Goal: Find specific page/section: Find specific page/section

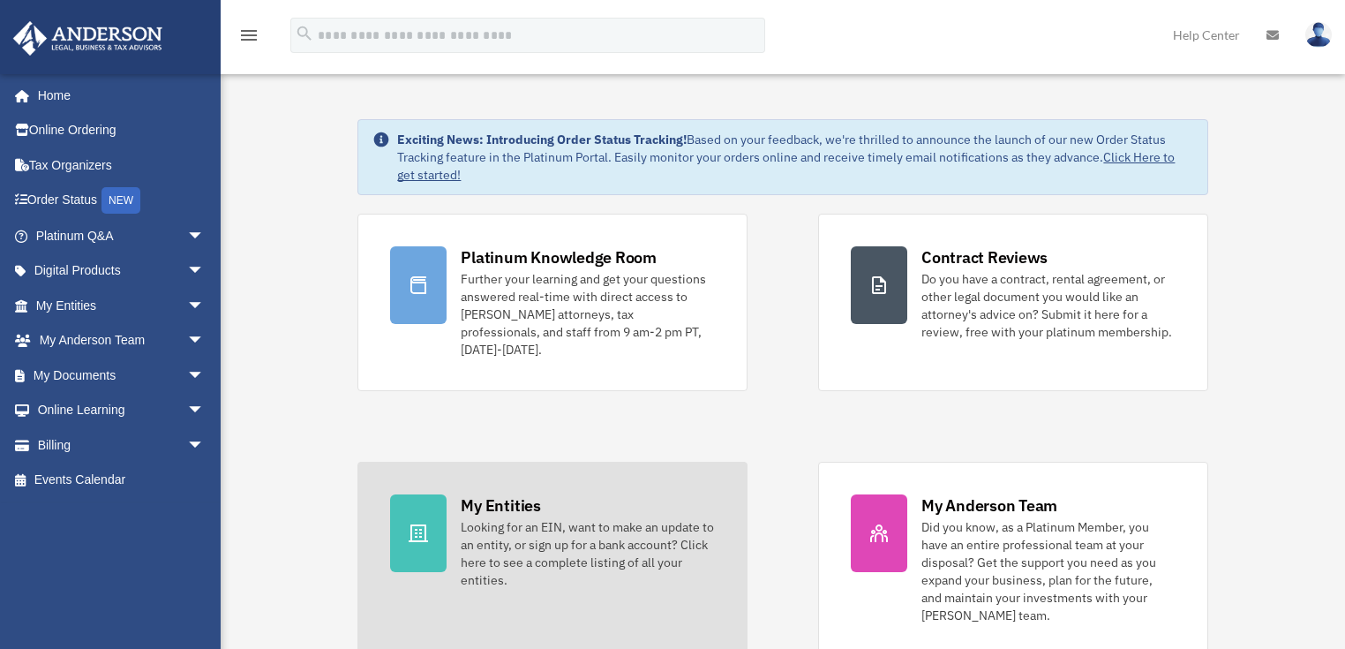
click at [549, 519] on div "Looking for an EIN, want to make an update to an entity, or sign up for a bank …" at bounding box center [588, 553] width 254 height 71
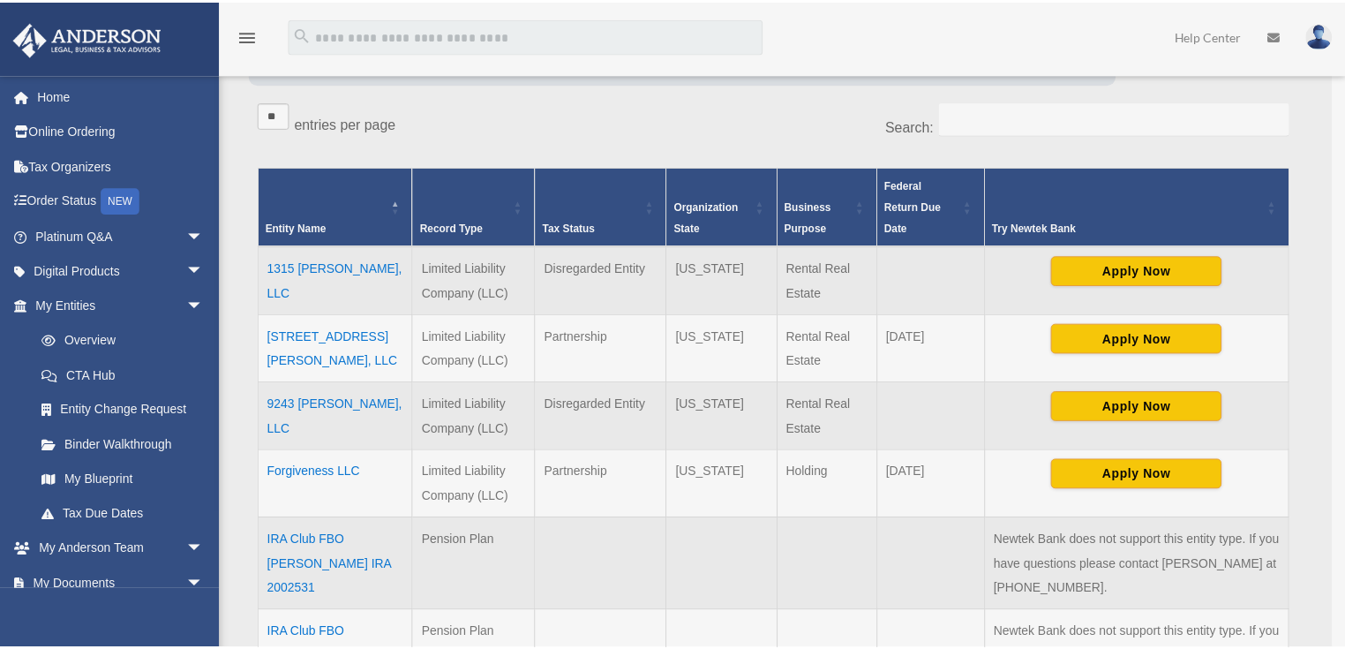
scroll to position [282, 0]
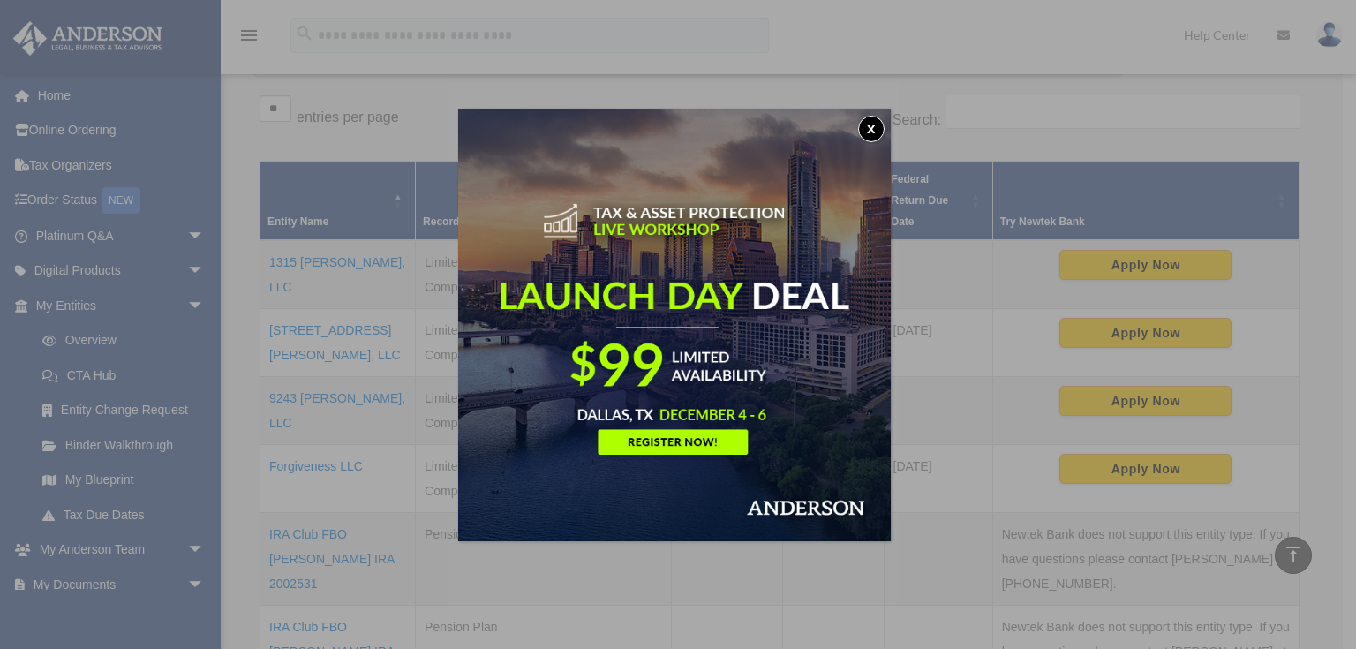
click at [869, 127] on button "x" at bounding box center [871, 129] width 26 height 26
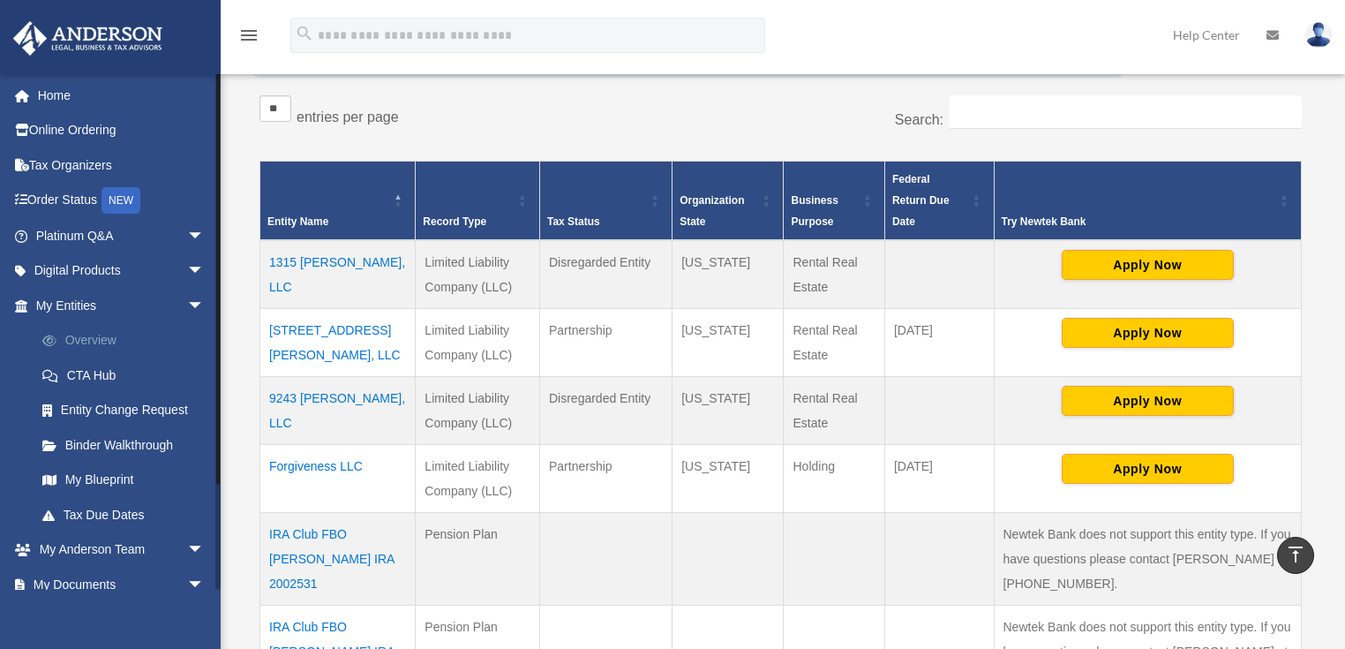
click at [92, 340] on link "Overview" at bounding box center [128, 340] width 207 height 35
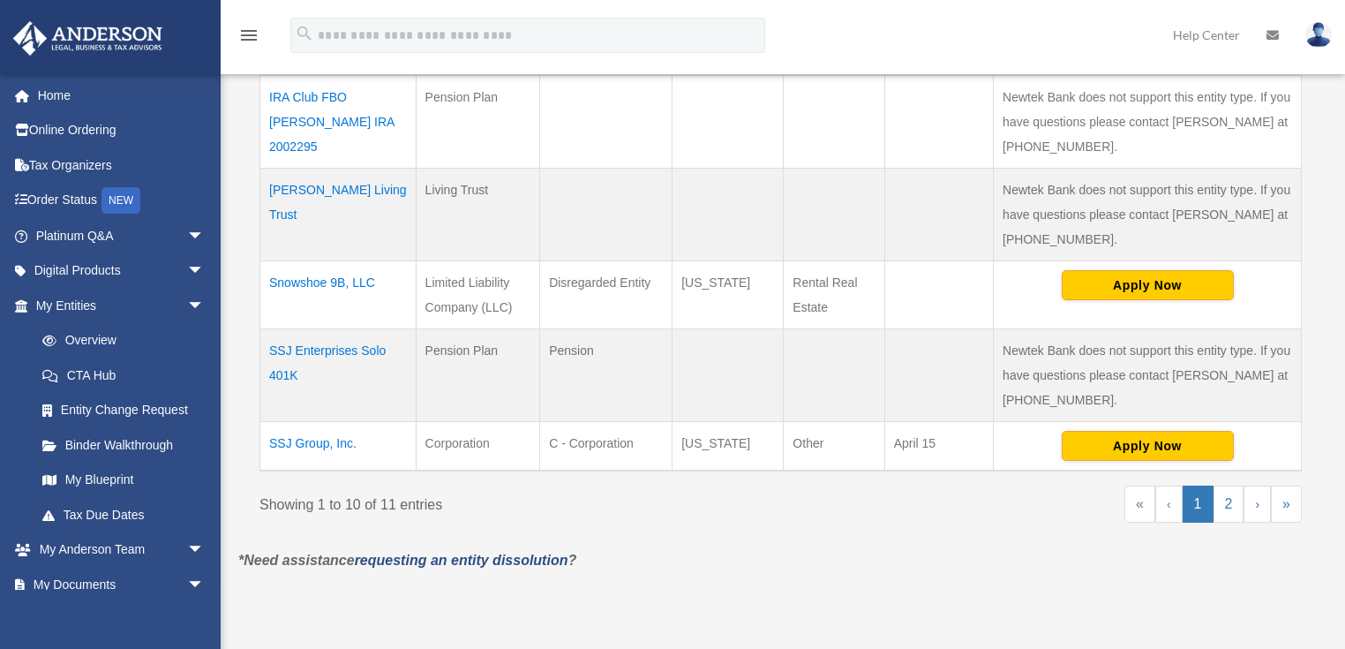
scroll to position [847, 0]
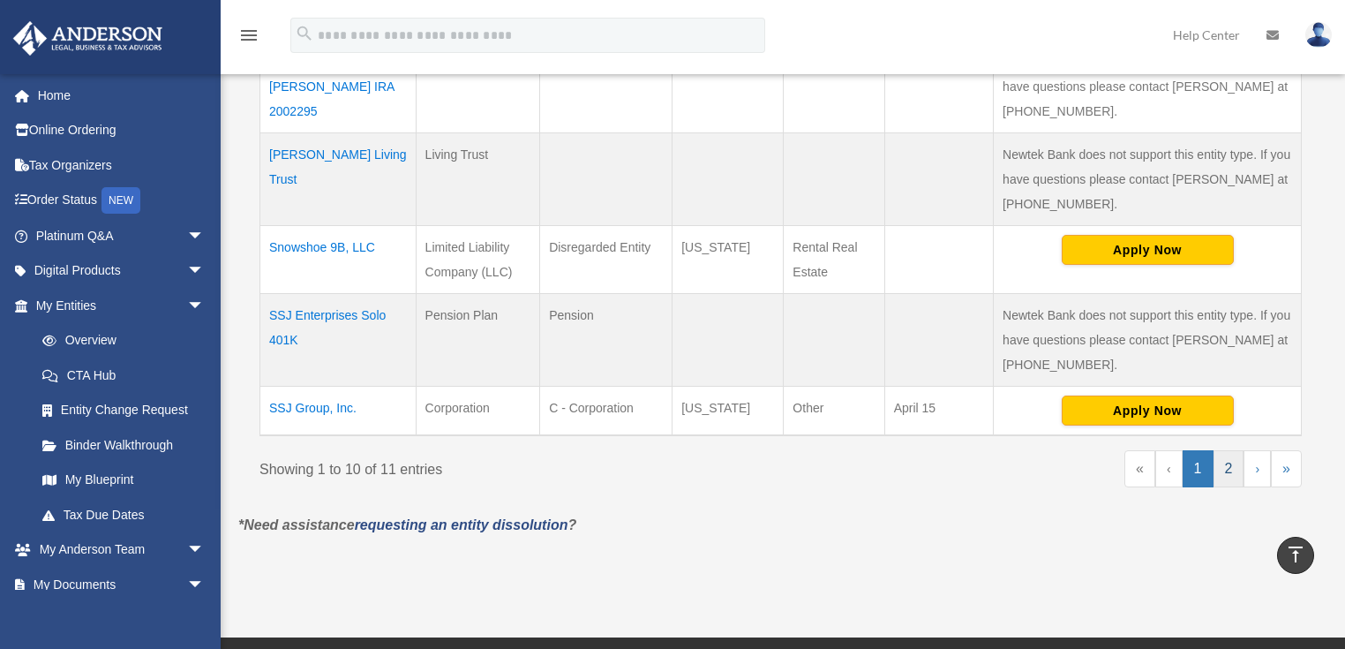
click at [1231, 450] on link "2" at bounding box center [1229, 468] width 31 height 37
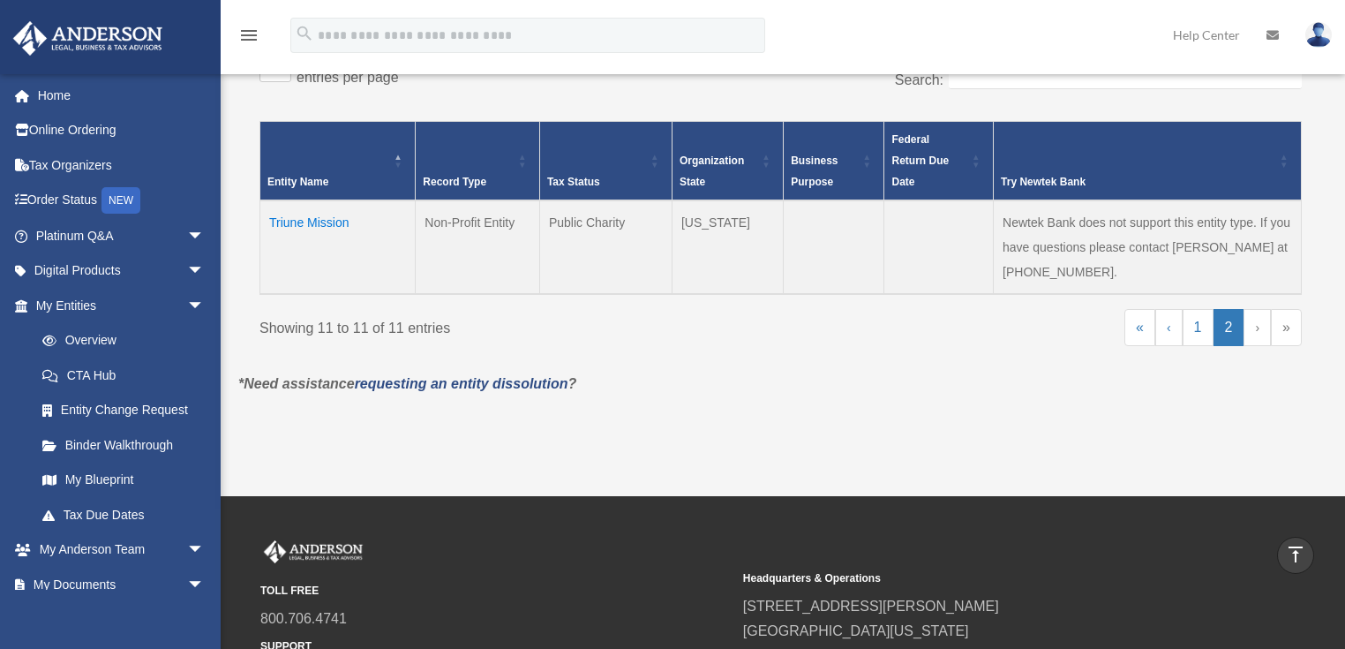
scroll to position [265, 0]
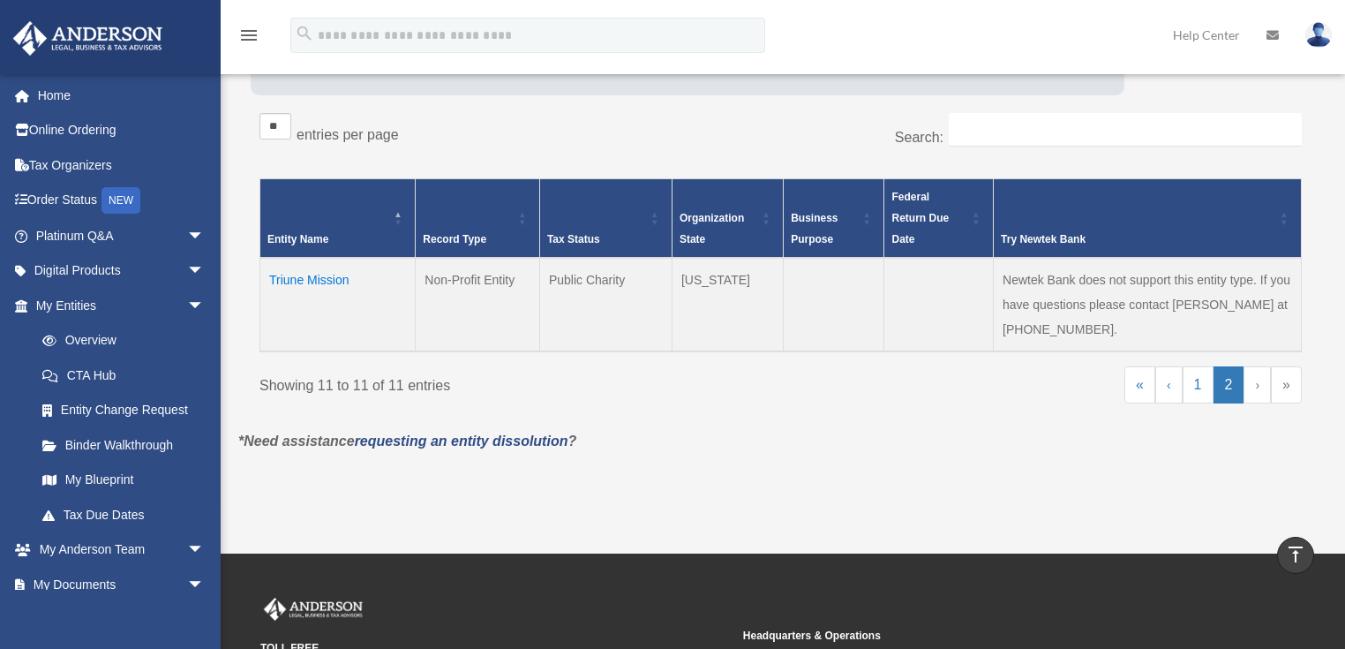
click at [316, 258] on td "Triune Mission" at bounding box center [337, 305] width 155 height 94
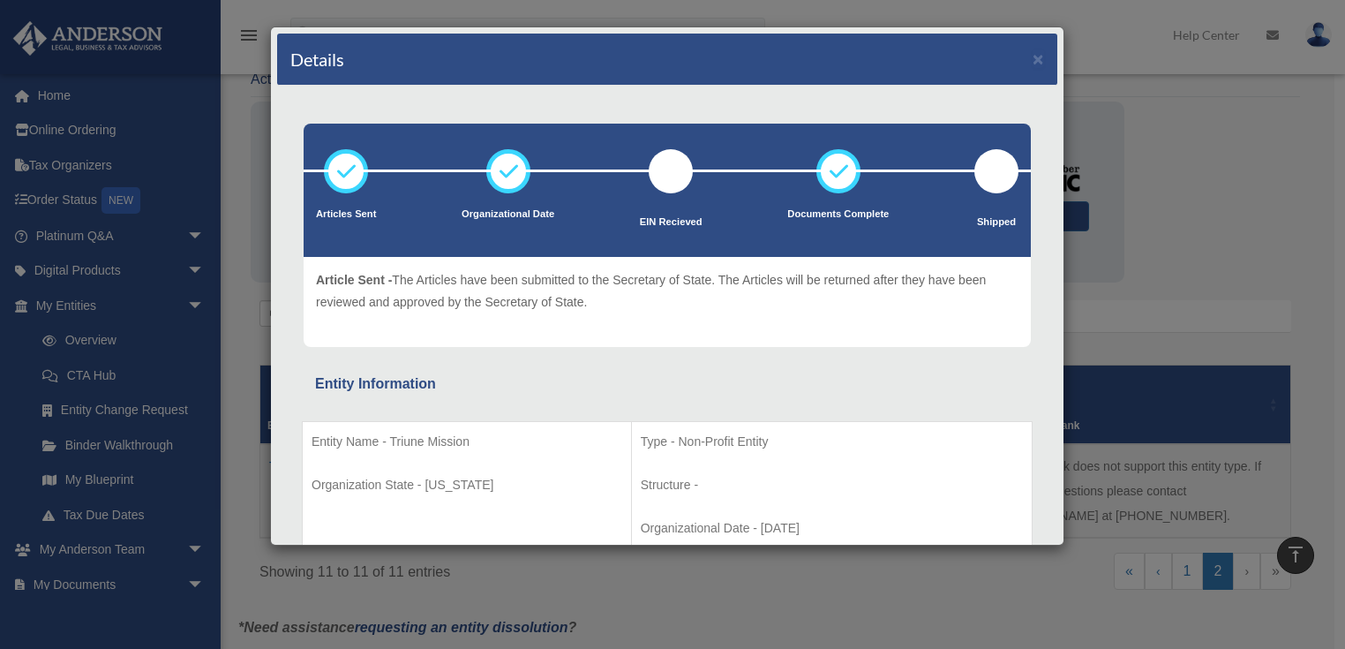
scroll to position [53, 0]
